Goal: Task Accomplishment & Management: Use online tool/utility

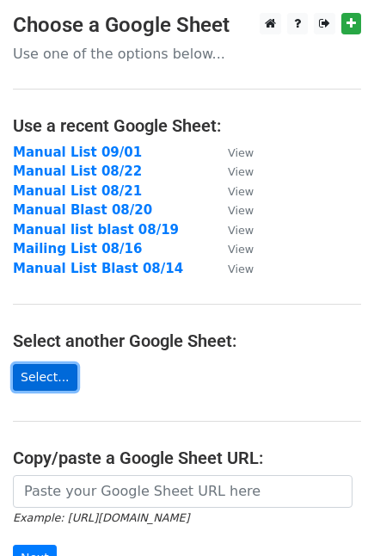
click at [54, 370] on link "Select..." at bounding box center [45, 377] width 65 height 27
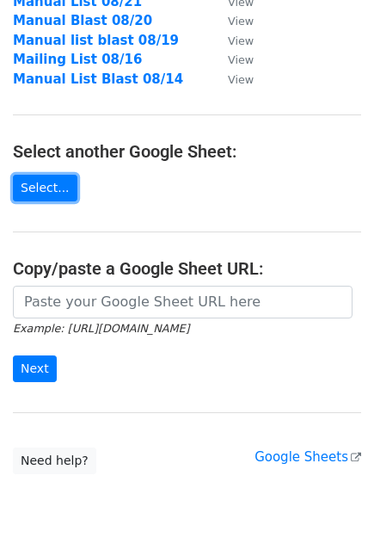
scroll to position [191, 0]
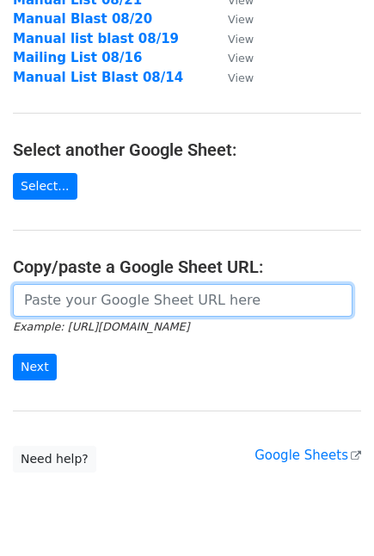
click at [99, 293] on input "url" at bounding box center [183, 300] width 340 height 33
paste input "[URL][DOMAIN_NAME]"
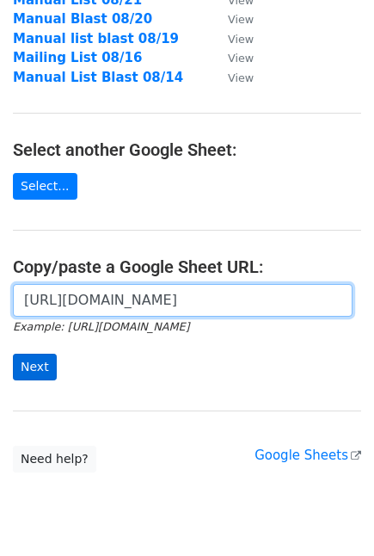
type input "[URL][DOMAIN_NAME]"
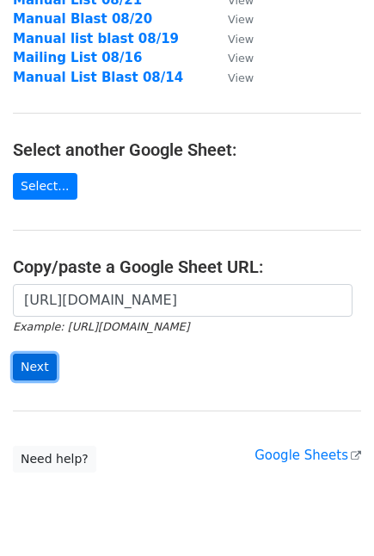
scroll to position [0, 0]
click at [47, 357] on input "Next" at bounding box center [35, 367] width 44 height 27
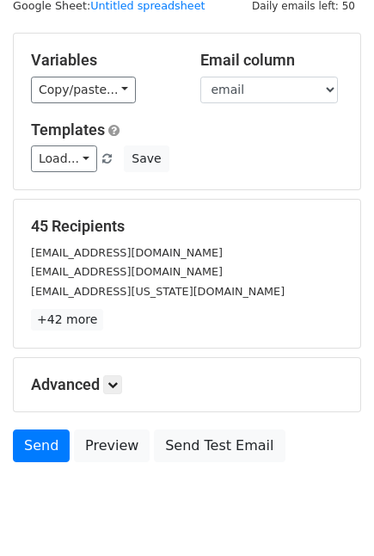
scroll to position [114, 0]
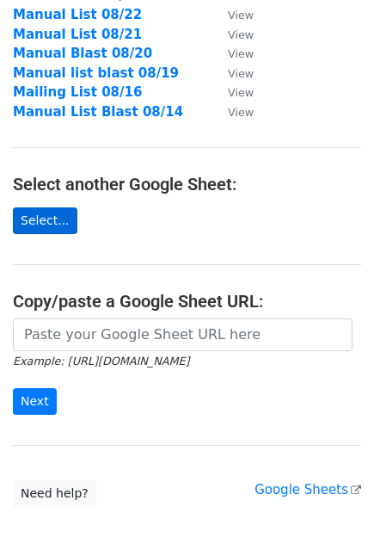
scroll to position [191, 0]
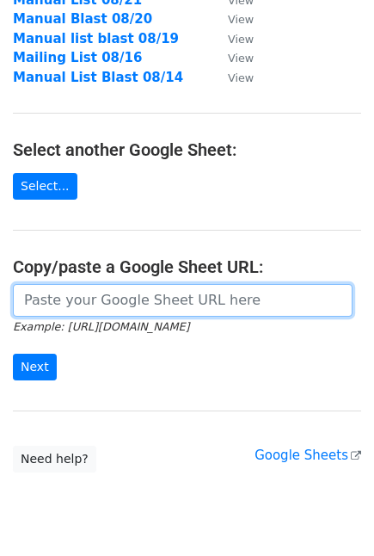
click at [71, 307] on input "url" at bounding box center [183, 300] width 340 height 33
paste input "[URL][DOMAIN_NAME]"
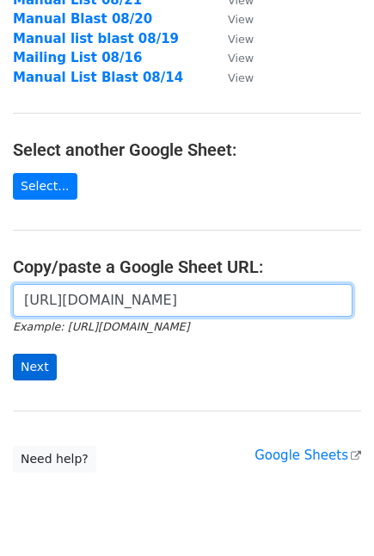
type input "[URL][DOMAIN_NAME]"
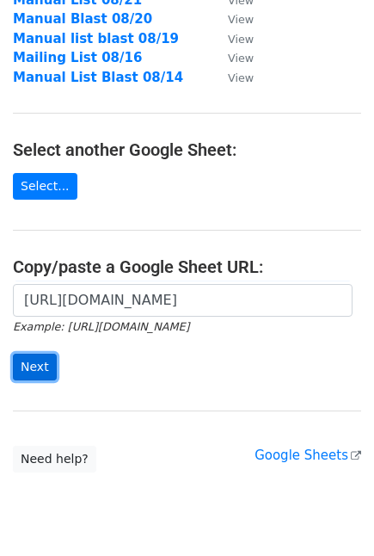
click at [22, 365] on input "Next" at bounding box center [35, 367] width 44 height 27
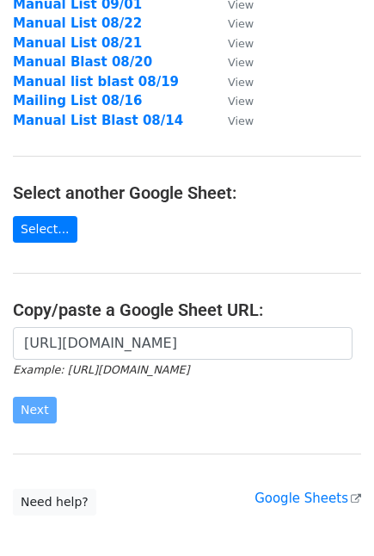
scroll to position [0, 0]
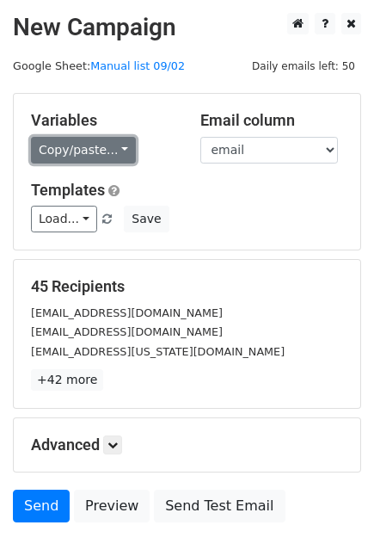
click at [89, 159] on link "Copy/paste..." at bounding box center [83, 150] width 105 height 27
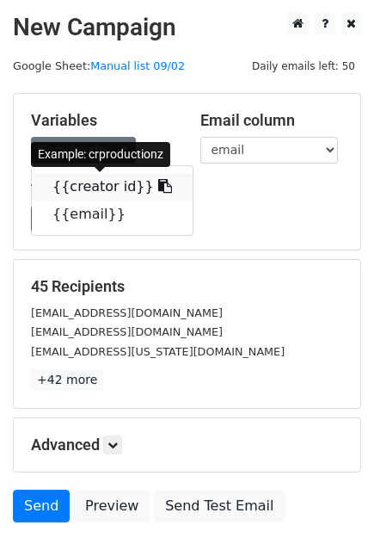
click at [123, 188] on link "{{creator id}}" at bounding box center [112, 187] width 161 height 28
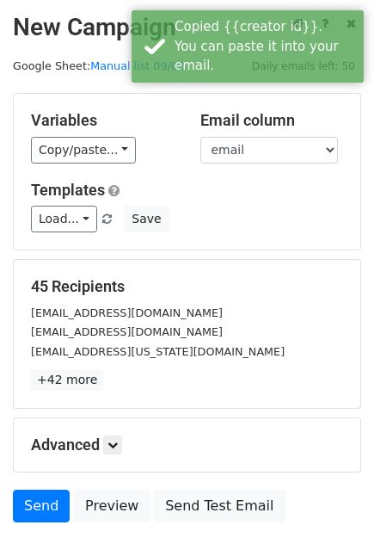
click at [241, 186] on h5 "Templates" at bounding box center [187, 190] width 312 height 19
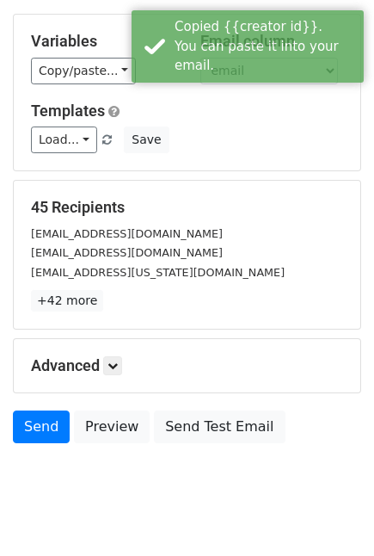
scroll to position [114, 0]
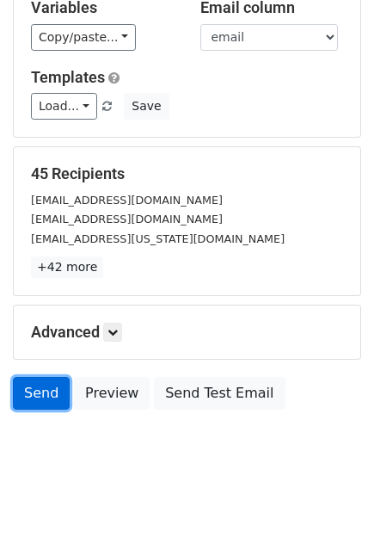
click at [21, 393] on link "Send" at bounding box center [41, 393] width 57 height 33
